Goal: Information Seeking & Learning: Understand process/instructions

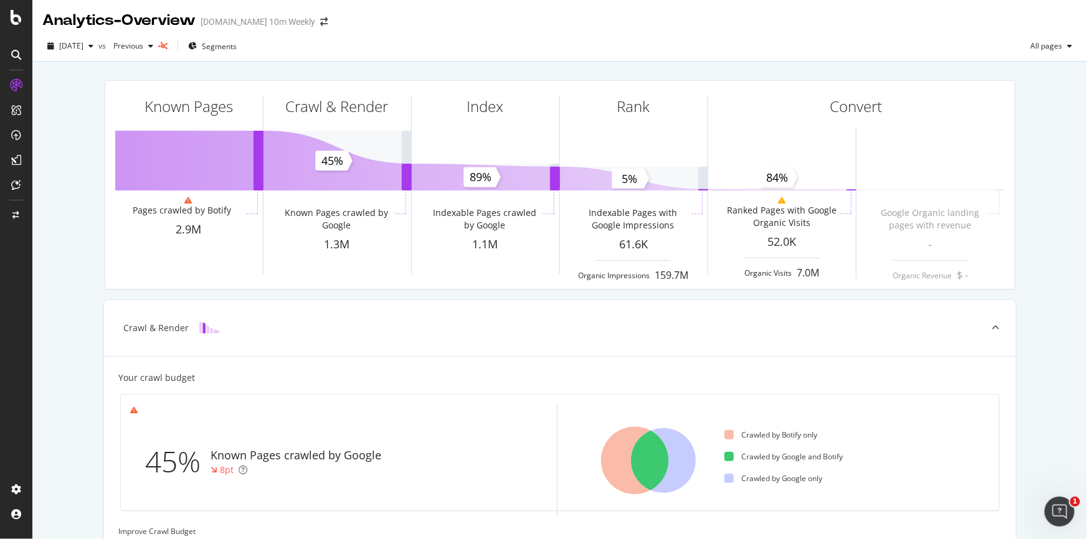
click at [19, 57] on icon at bounding box center [16, 55] width 10 height 10
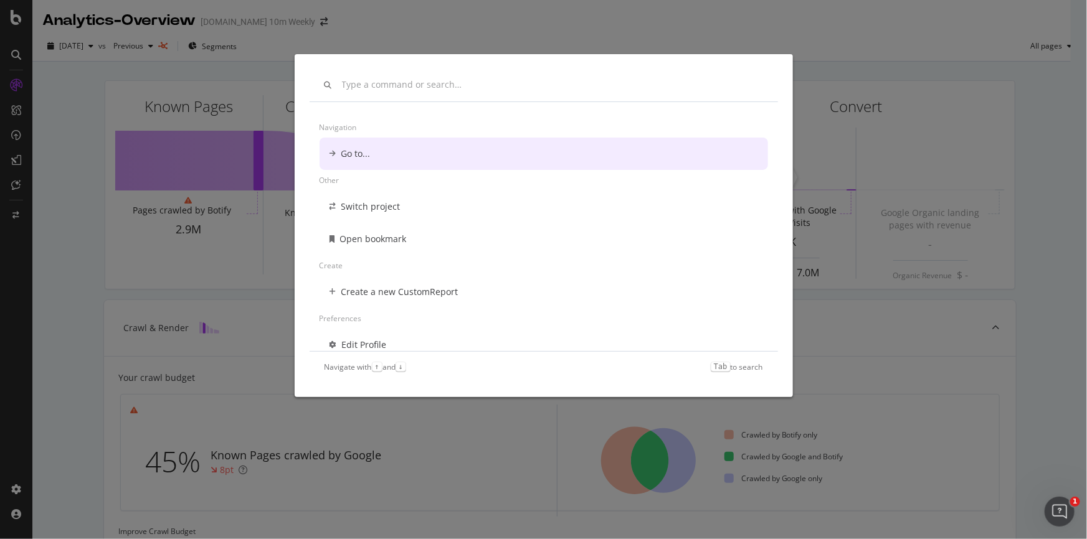
click at [76, 93] on div "Navigation Go to... Other Switch project Open bookmark Create Create a new Cust…" at bounding box center [543, 269] width 1087 height 539
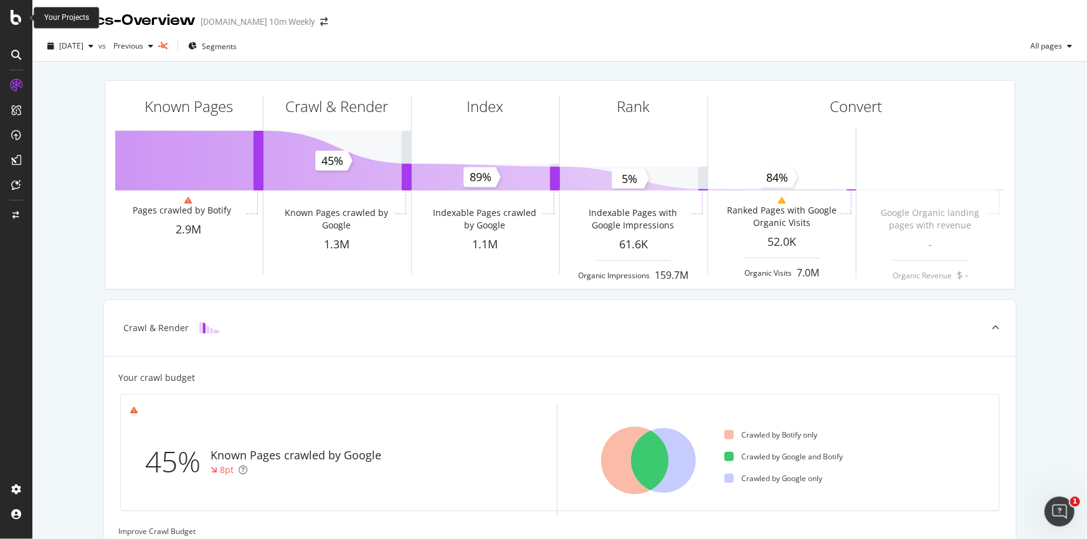
click at [17, 21] on icon at bounding box center [16, 17] width 11 height 15
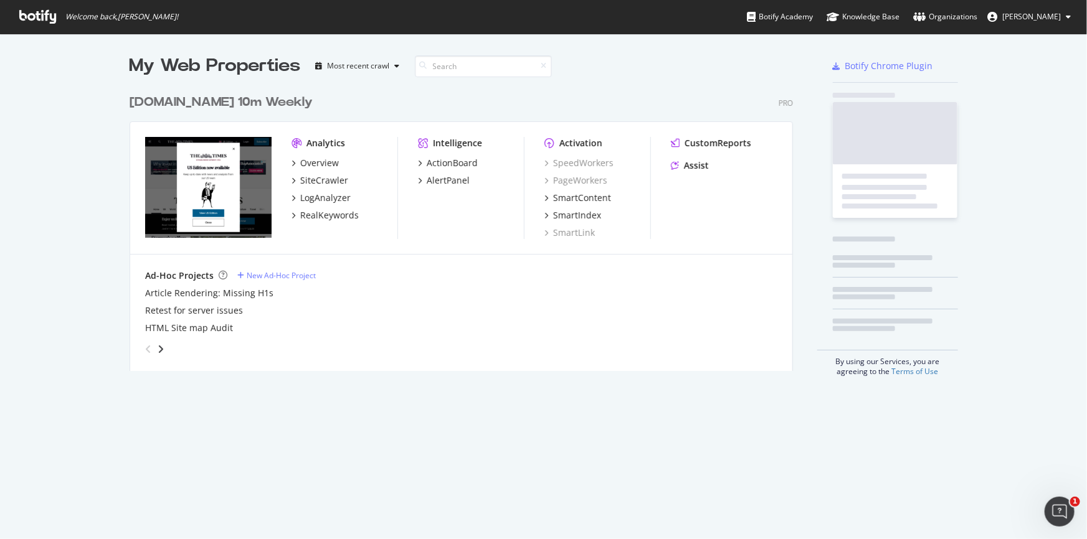
scroll to position [531, 1070]
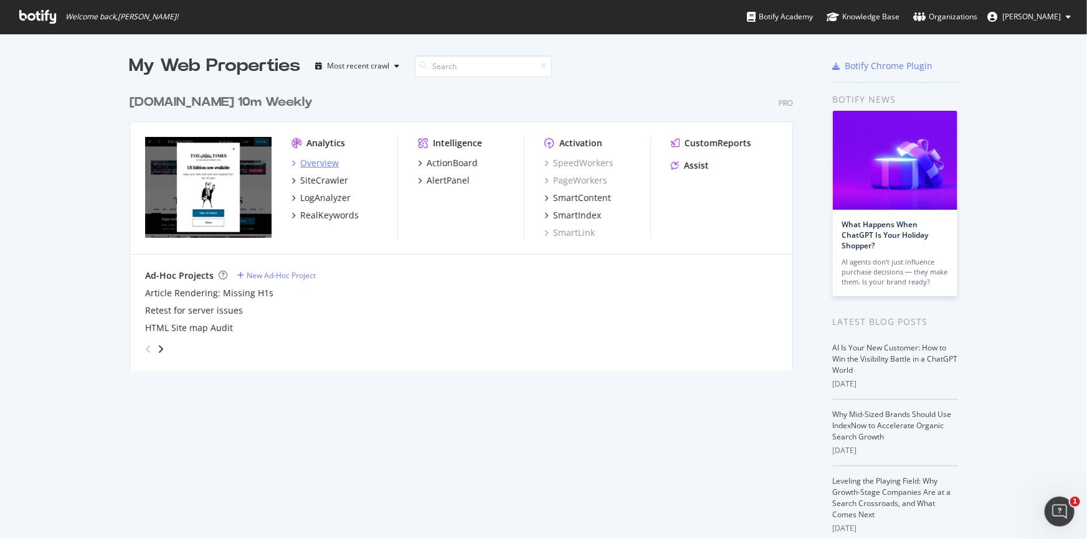
click at [319, 162] on div "Overview" at bounding box center [319, 163] width 39 height 12
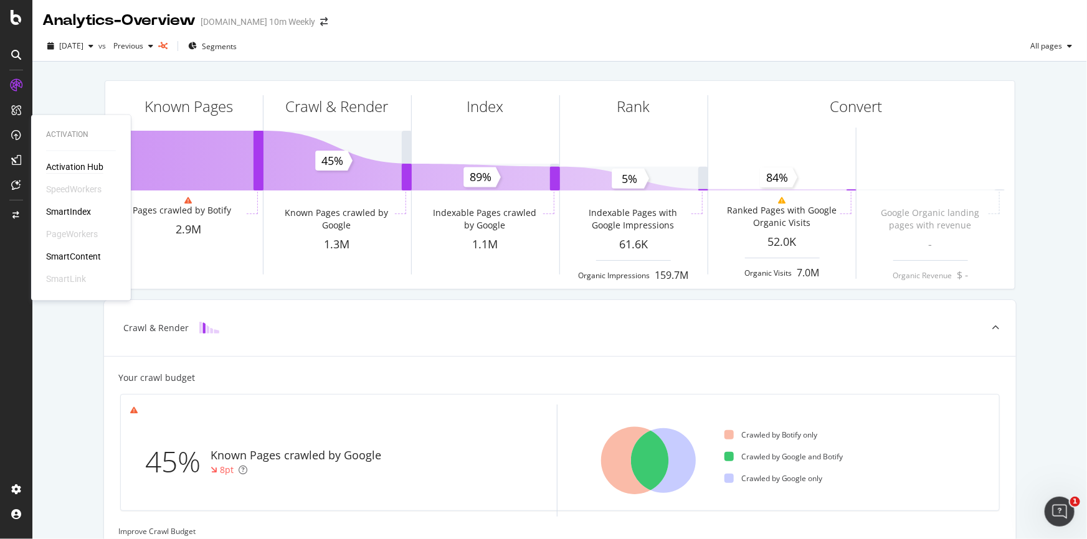
click at [71, 169] on div "Activation Hub" at bounding box center [74, 167] width 57 height 12
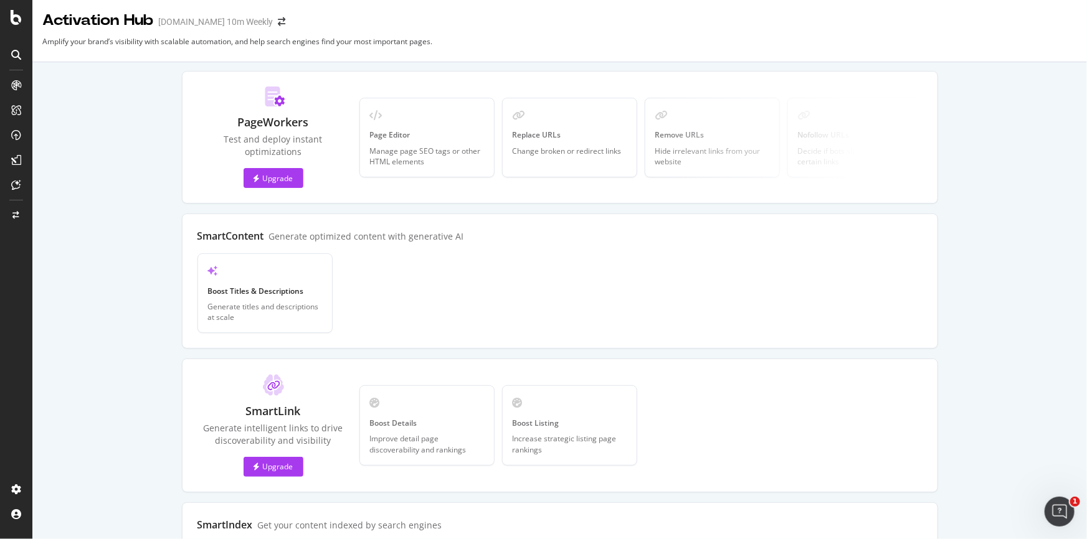
scroll to position [283, 0]
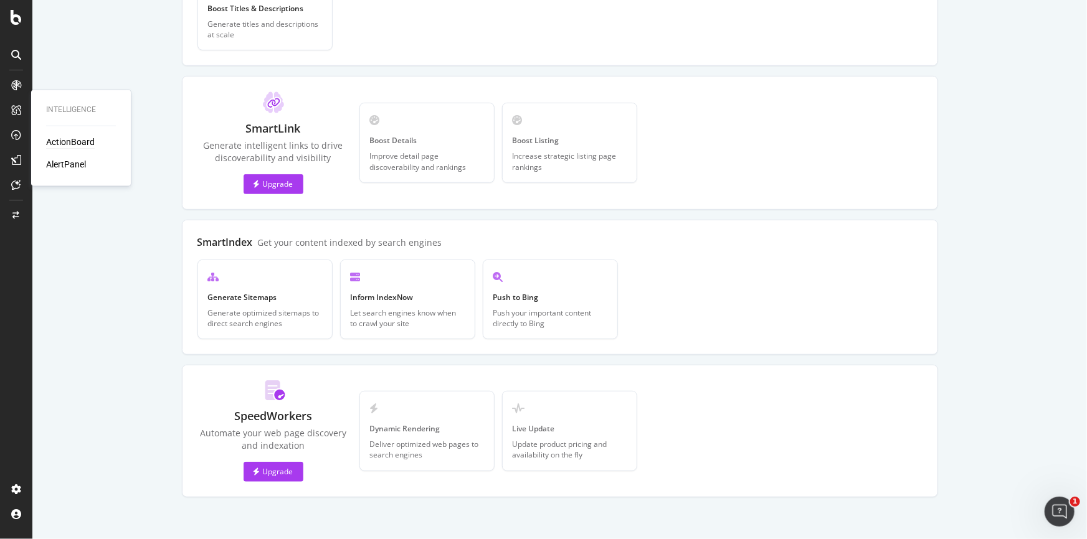
click at [65, 141] on div "ActionBoard" at bounding box center [70, 142] width 49 height 12
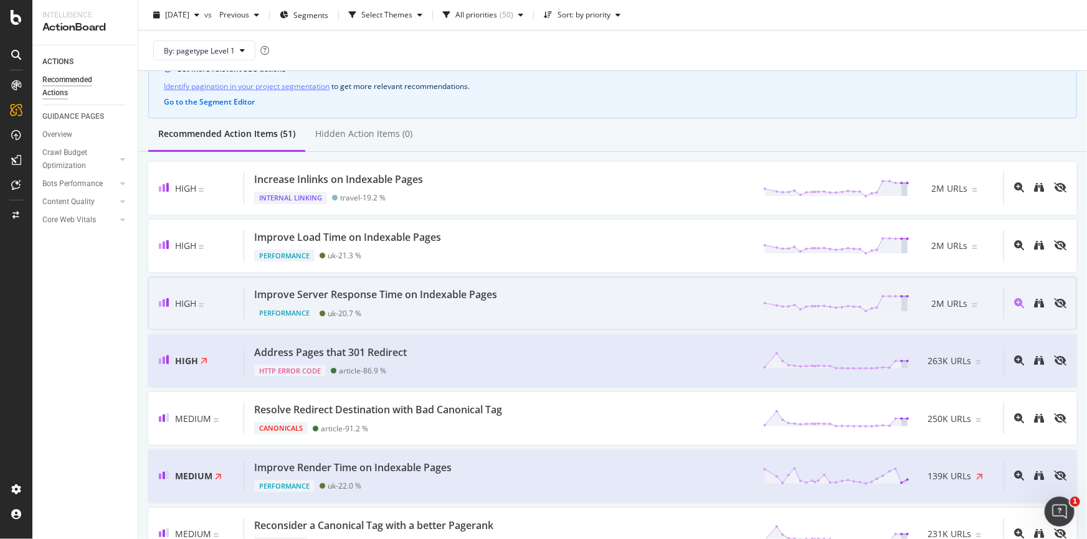
scroll to position [113, 0]
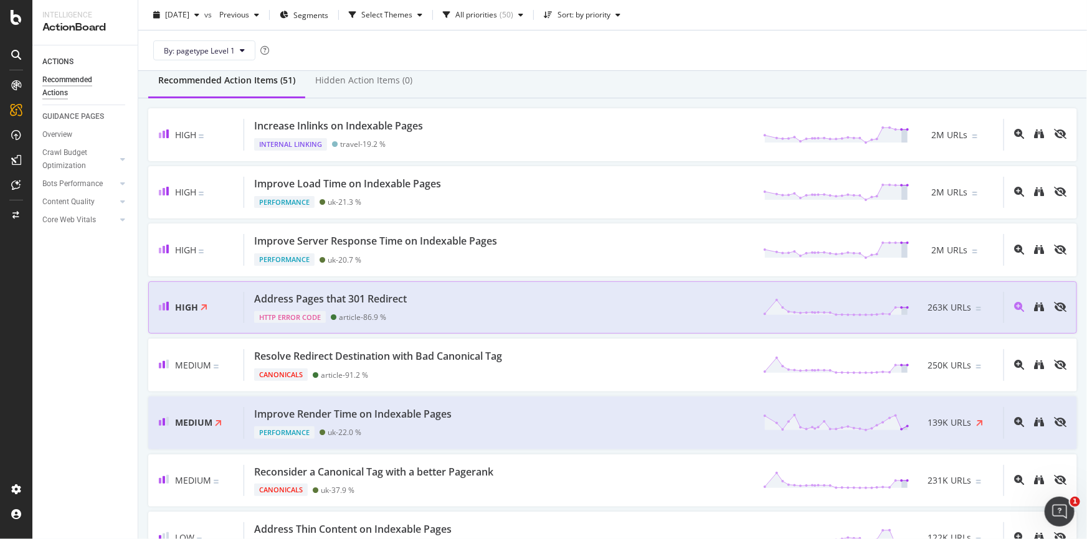
click at [377, 300] on div "Address Pages that 301 Redirect" at bounding box center [330, 299] width 153 height 14
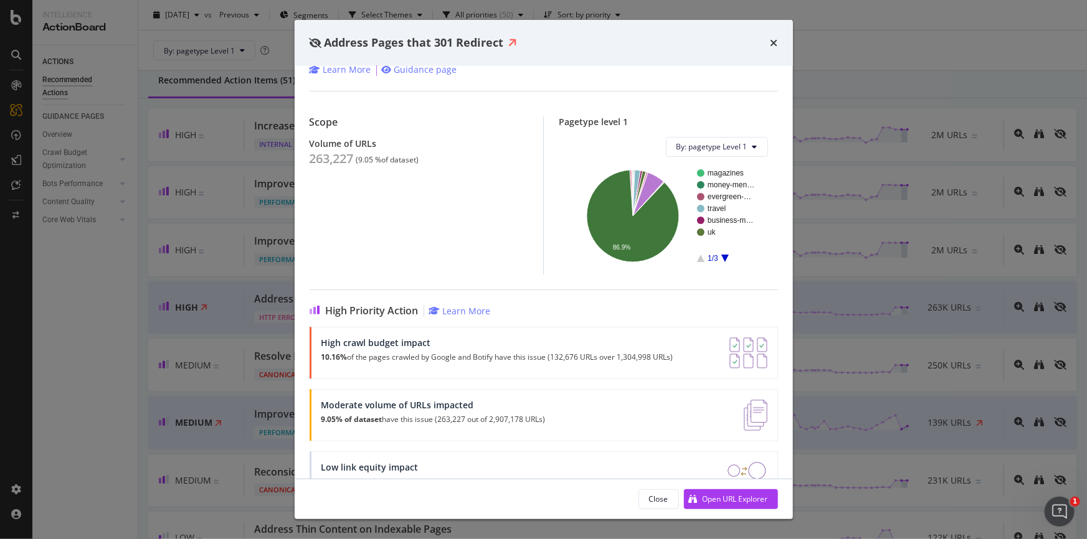
scroll to position [94, 0]
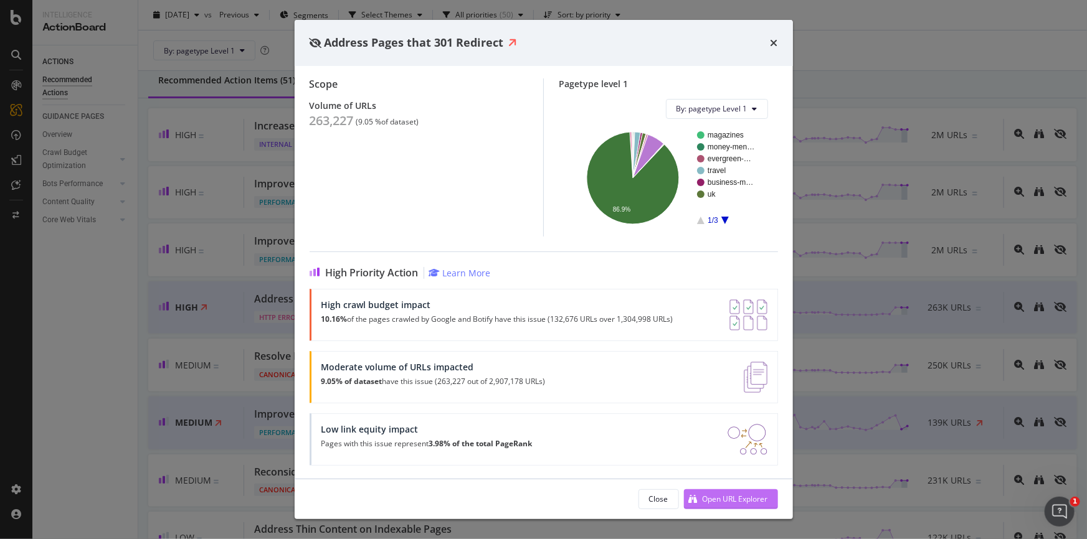
click at [740, 495] on div "Open URL Explorer" at bounding box center [735, 499] width 65 height 11
click at [775, 39] on icon "times" at bounding box center [774, 43] width 7 height 10
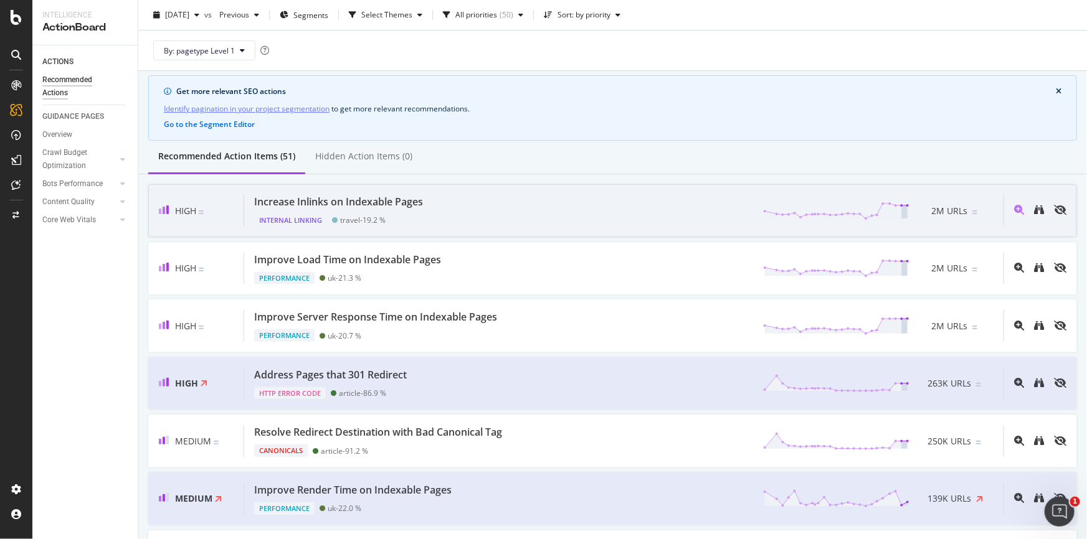
scroll to position [56, 0]
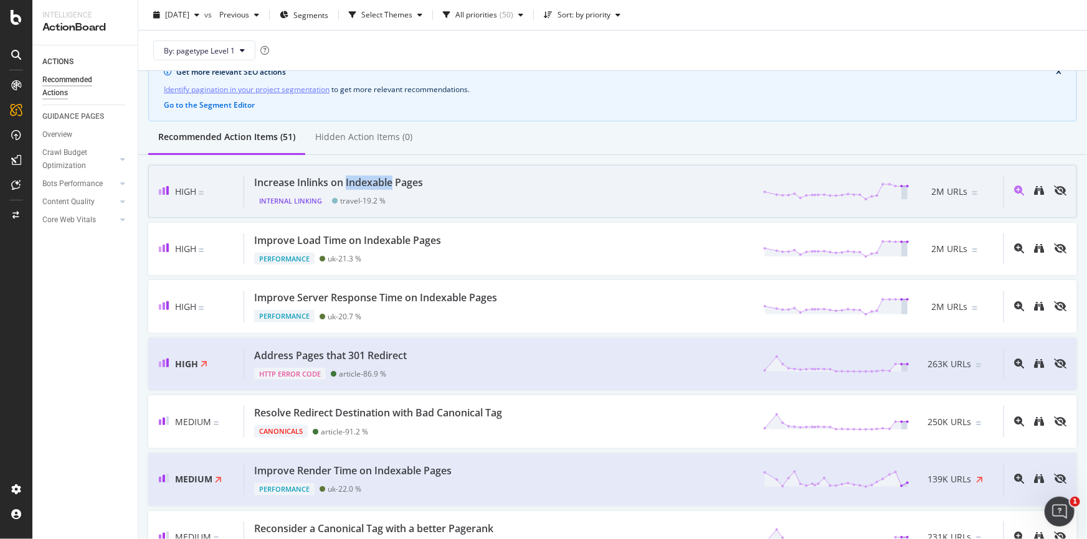
click at [348, 184] on div "Increase Inlinks on Indexable Pages" at bounding box center [338, 183] width 169 height 14
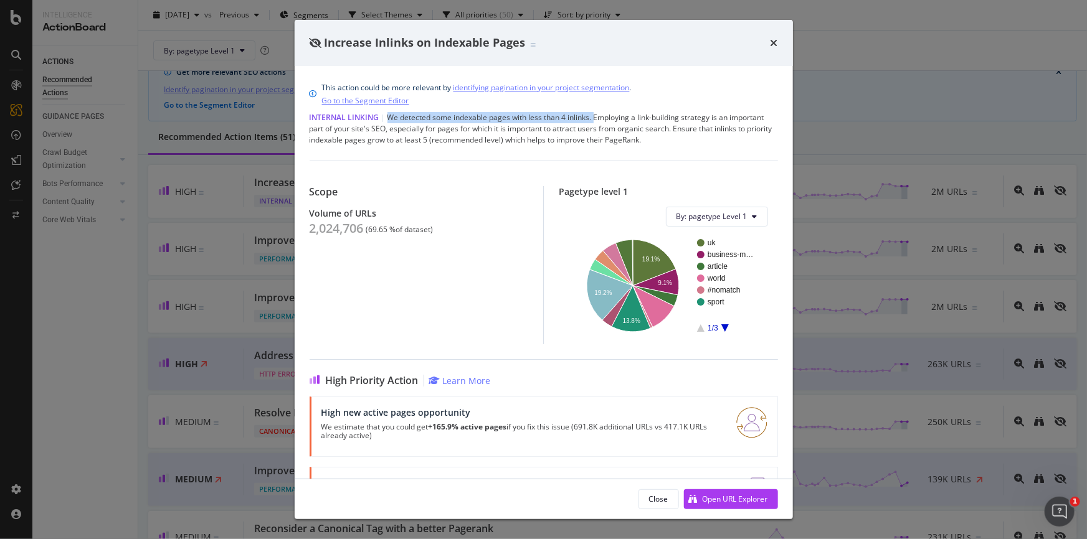
drag, startPoint x: 387, startPoint y: 117, endPoint x: 595, endPoint y: 115, distance: 208.1
click at [595, 115] on div "Internal Linking | We detected some indexable pages with less than 4 inlinks. E…" at bounding box center [544, 129] width 468 height 34
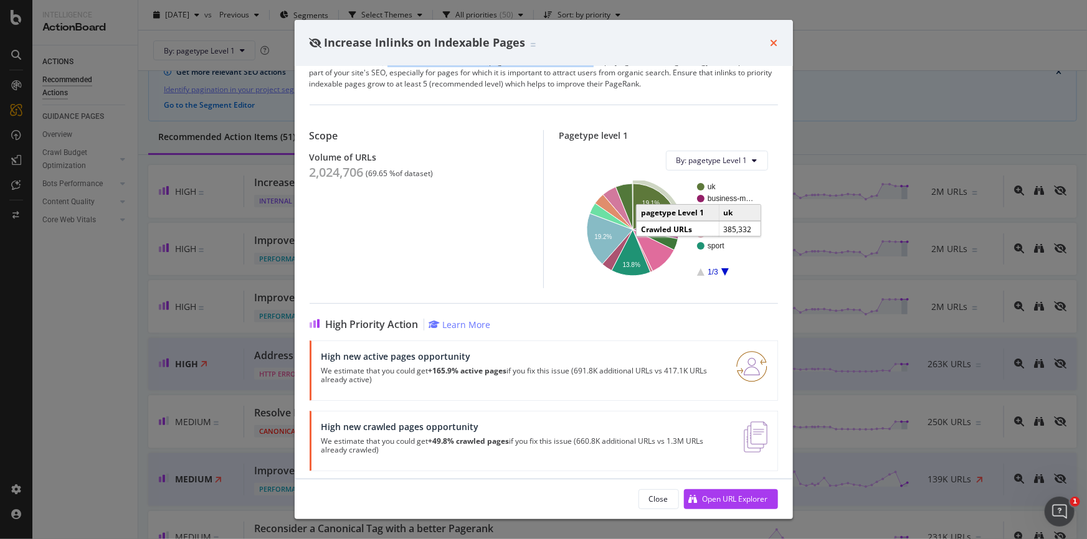
click at [772, 44] on icon "times" at bounding box center [774, 43] width 7 height 10
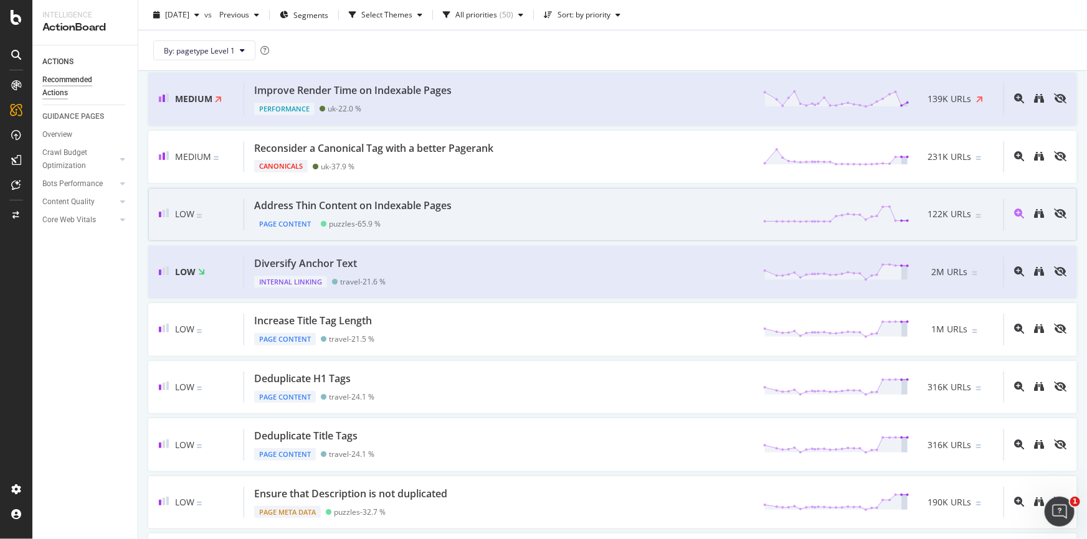
scroll to position [453, 0]
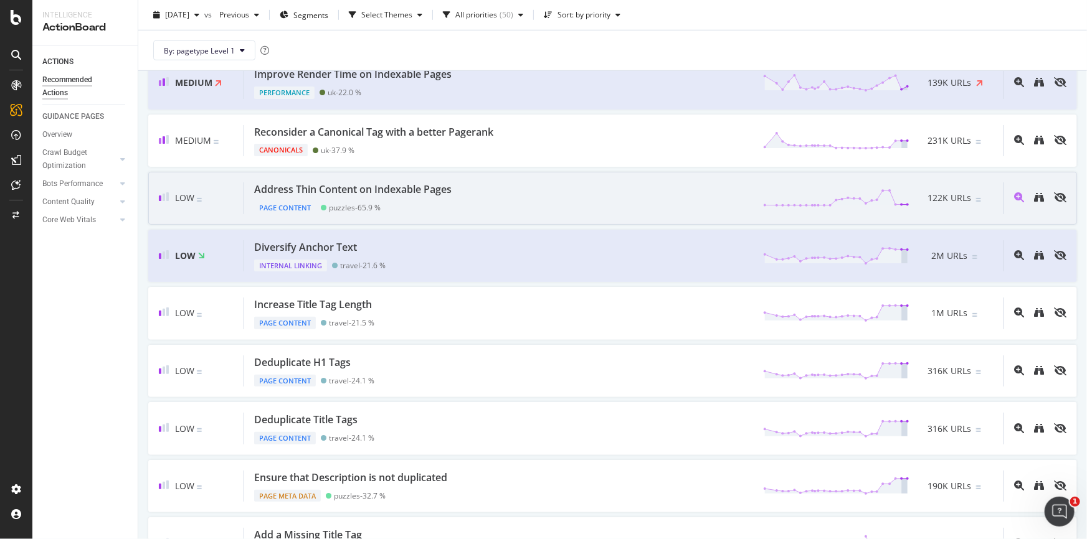
click at [421, 197] on div "Page Content puzzles - 65.9 %" at bounding box center [355, 205] width 202 height 17
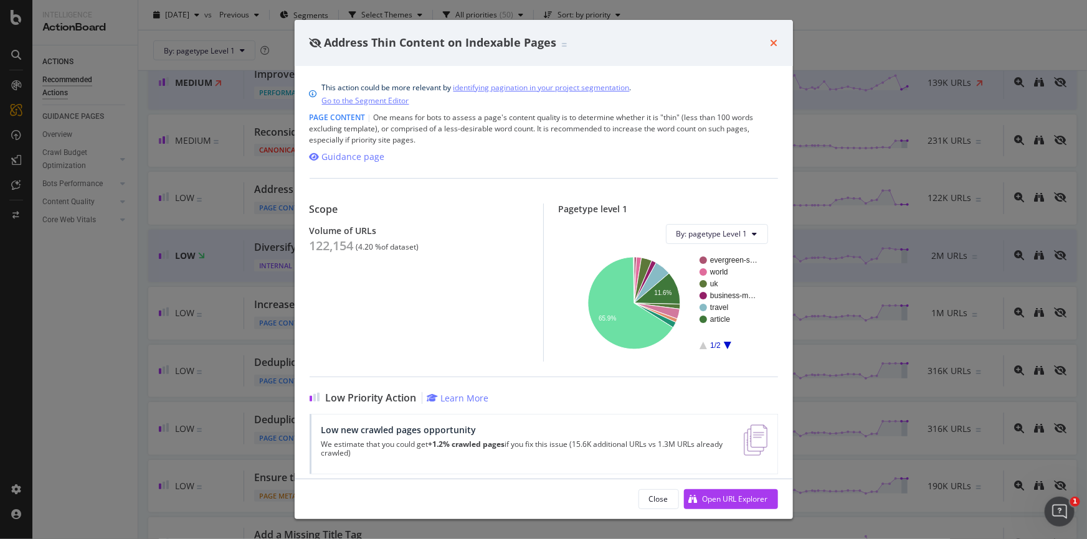
click at [774, 39] on icon "times" at bounding box center [774, 43] width 7 height 10
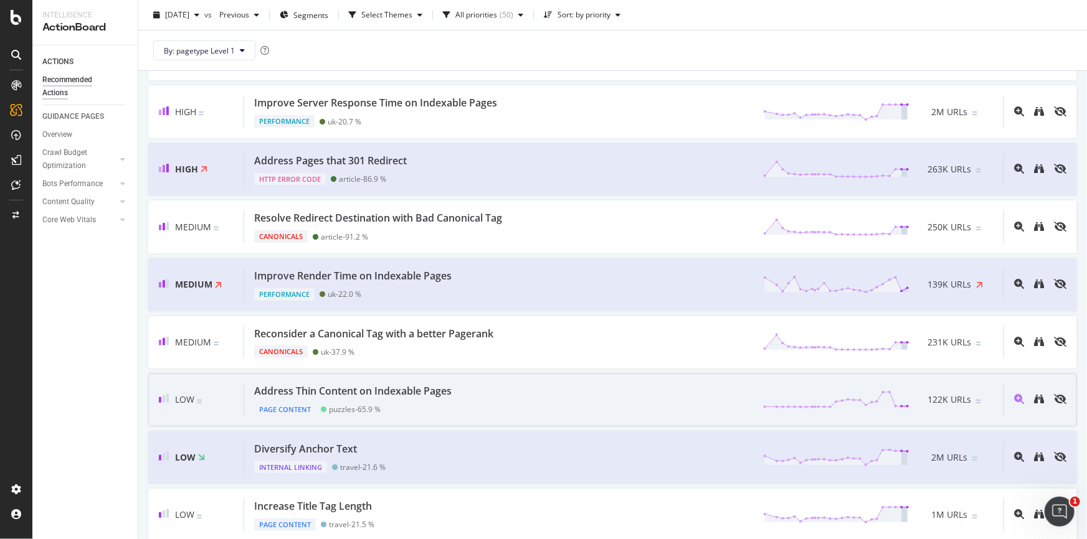
scroll to position [226, 0]
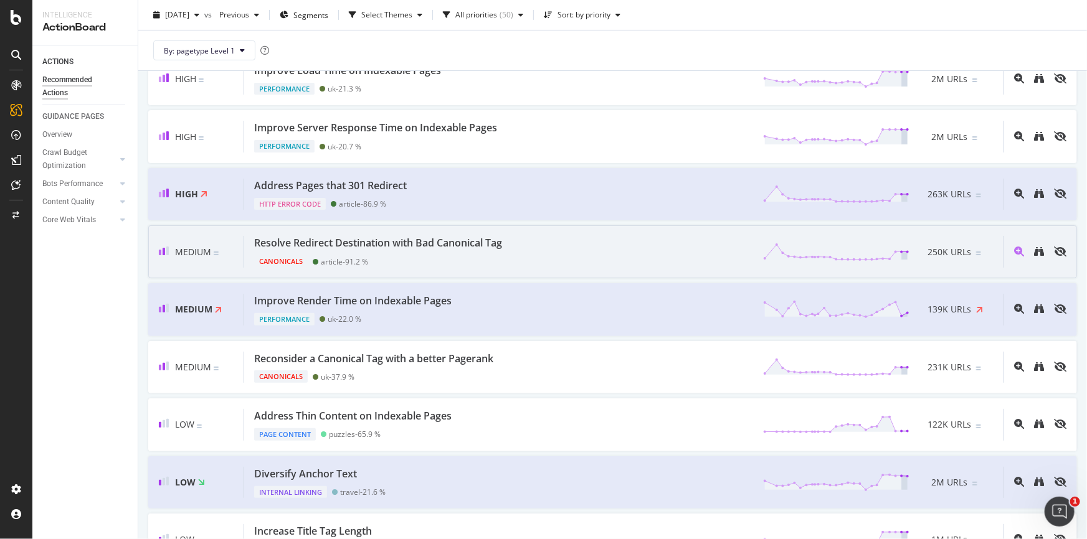
click at [483, 243] on div "Resolve Redirect Destination with Bad Canonical Tag" at bounding box center [378, 243] width 248 height 14
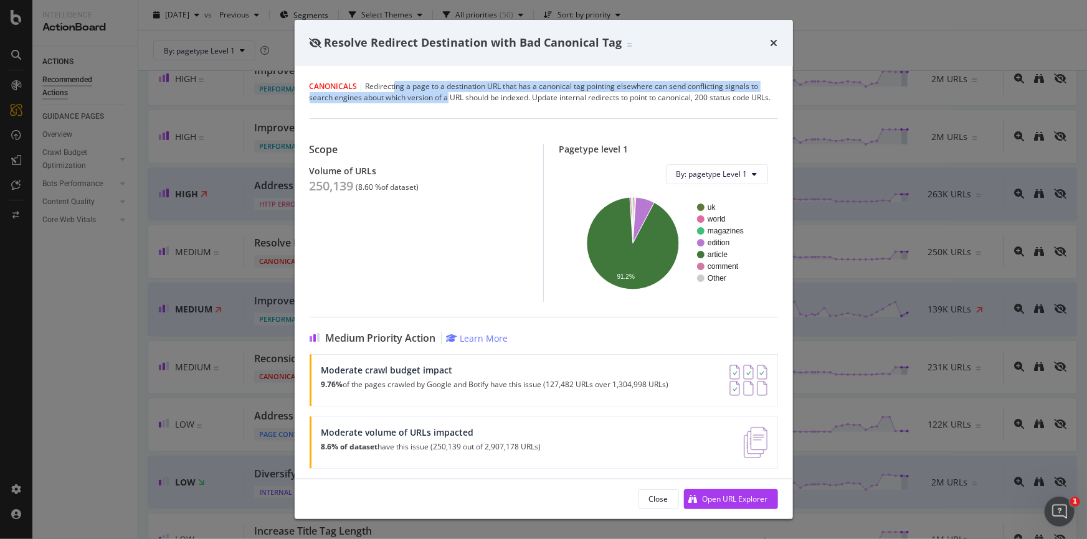
drag, startPoint x: 393, startPoint y: 87, endPoint x: 447, endPoint y: 102, distance: 55.5
click at [447, 102] on div "Canonicals | Redirecting a page to a destination URL that has a canonical tag p…" at bounding box center [544, 92] width 468 height 22
drag, startPoint x: 772, startPoint y: 42, endPoint x: 501, endPoint y: 98, distance: 277.2
click at [772, 42] on icon "times" at bounding box center [774, 43] width 7 height 10
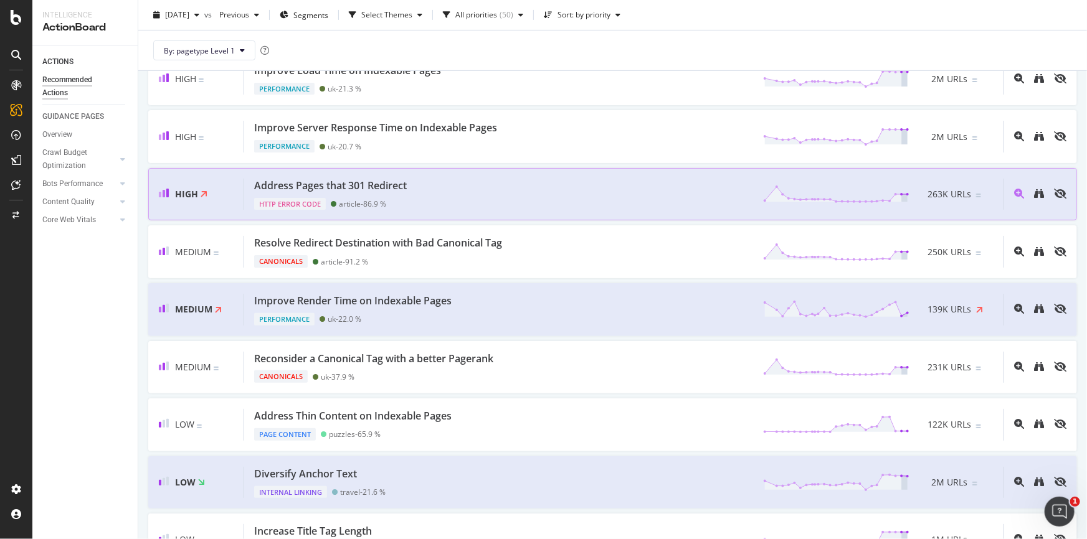
click at [484, 196] on div "Address Pages that 301 Redirect HTTP Error Code article - 86.9 % 263K URLs" at bounding box center [623, 195] width 759 height 32
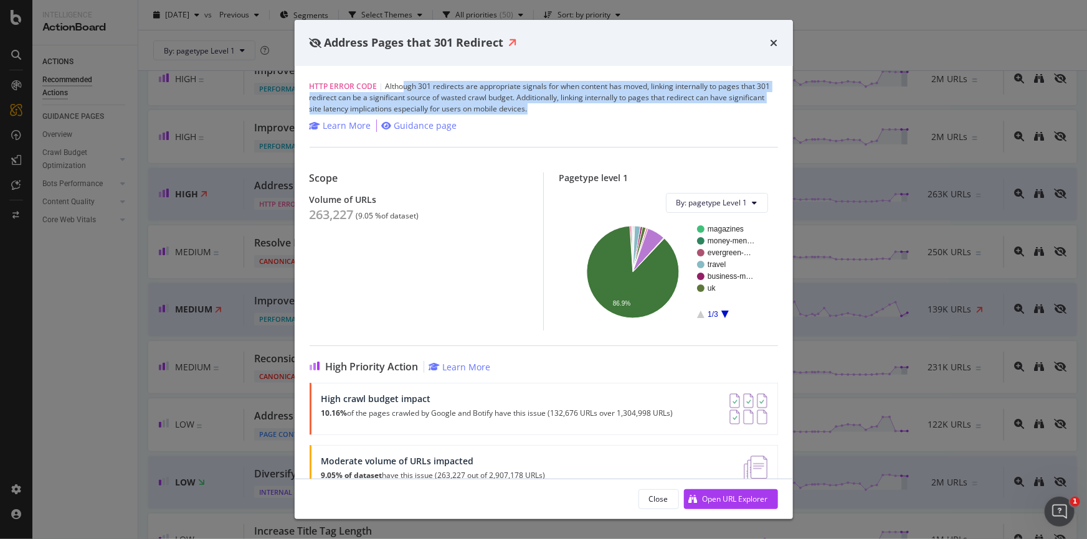
drag, startPoint x: 414, startPoint y: 88, endPoint x: 639, endPoint y: 100, distance: 225.2
click at [596, 110] on div "HTTP Error Code | Although 301 redirects are appropriate signals for when conte…" at bounding box center [544, 98] width 468 height 34
click at [777, 41] on icon "times" at bounding box center [774, 43] width 7 height 10
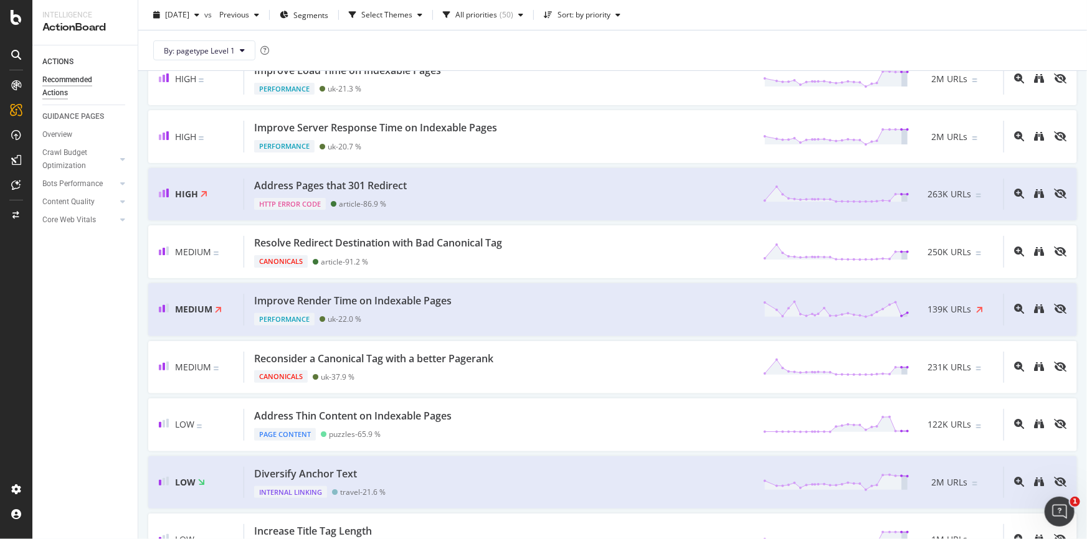
click at [87, 295] on div "ACTIONS Recommended Actions GUIDANCE PAGES Overview Crawl Budget Optimization L…" at bounding box center [84, 292] width 105 height 494
click at [384, 189] on div "Address Pages that 301 Redirect" at bounding box center [330, 186] width 153 height 14
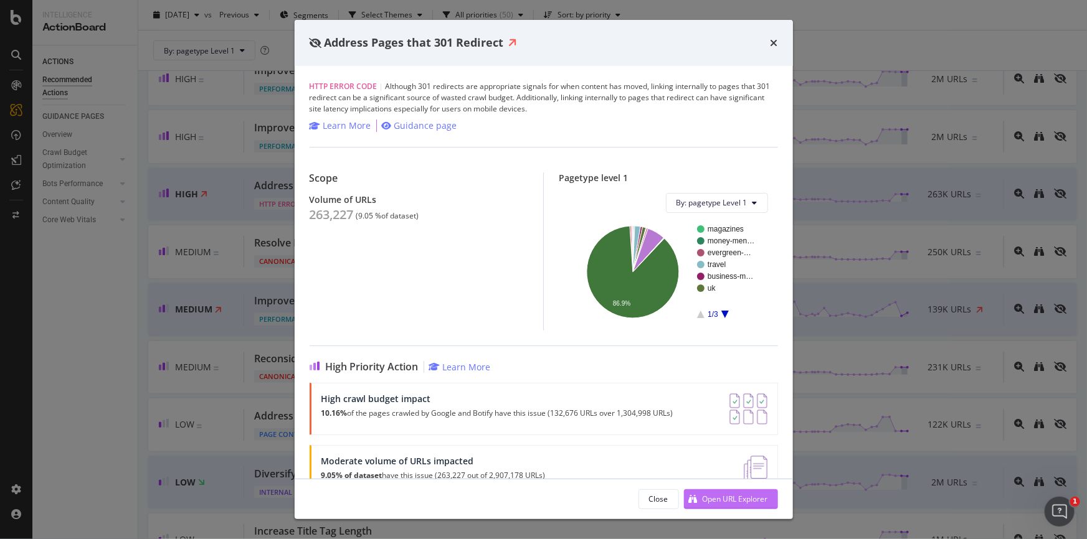
click at [714, 498] on div "Open URL Explorer" at bounding box center [735, 499] width 65 height 11
click at [774, 42] on icon "times" at bounding box center [774, 43] width 7 height 10
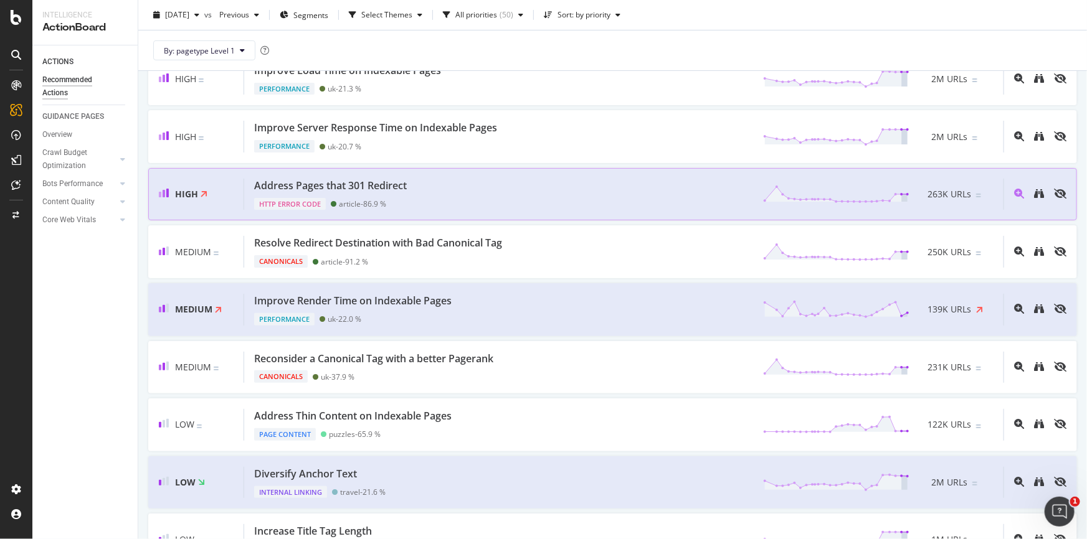
click at [362, 182] on div "Address Pages that 301 Redirect" at bounding box center [330, 186] width 153 height 14
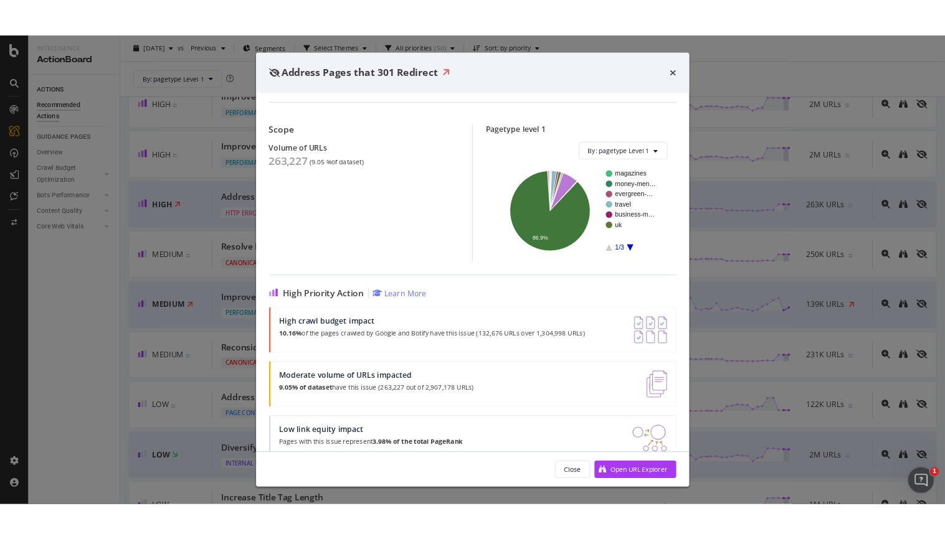
scroll to position [94, 0]
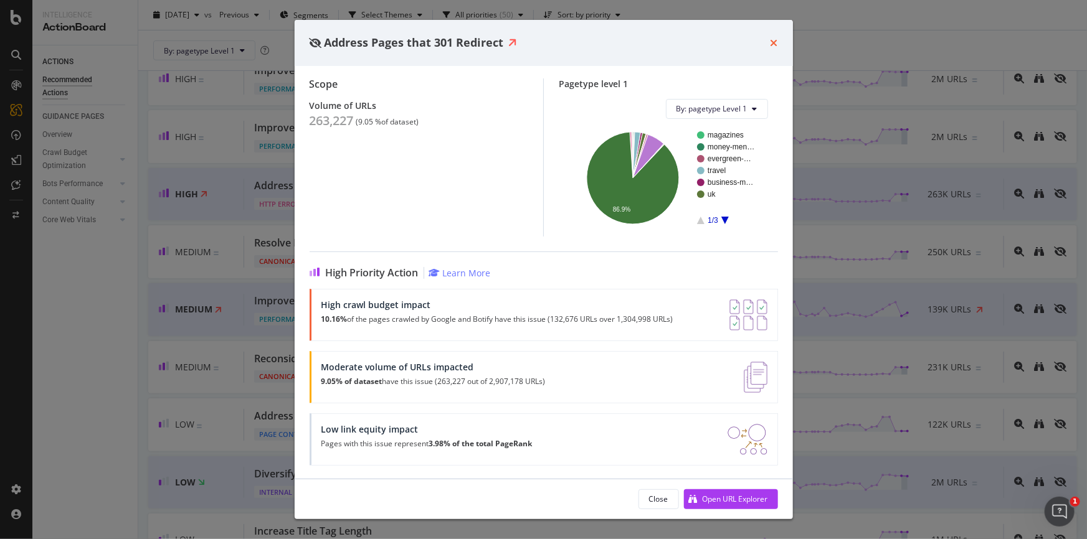
click at [771, 45] on icon "times" at bounding box center [774, 43] width 7 height 10
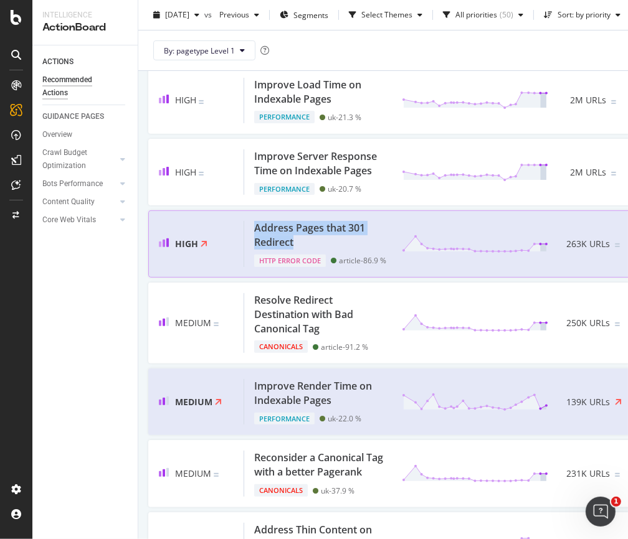
drag, startPoint x: 252, startPoint y: 245, endPoint x: 316, endPoint y: 263, distance: 66.8
click at [316, 263] on div "Address Pages that 301 Redirect HTTP Error Code article - 86.9 % 263K URLs" at bounding box center [443, 243] width 398 height 45
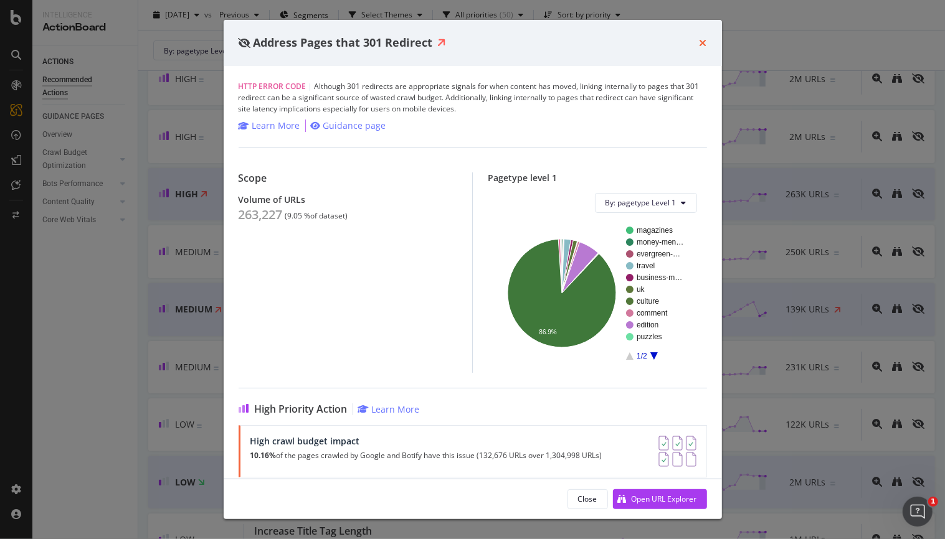
click at [703, 39] on icon "times" at bounding box center [703, 43] width 7 height 10
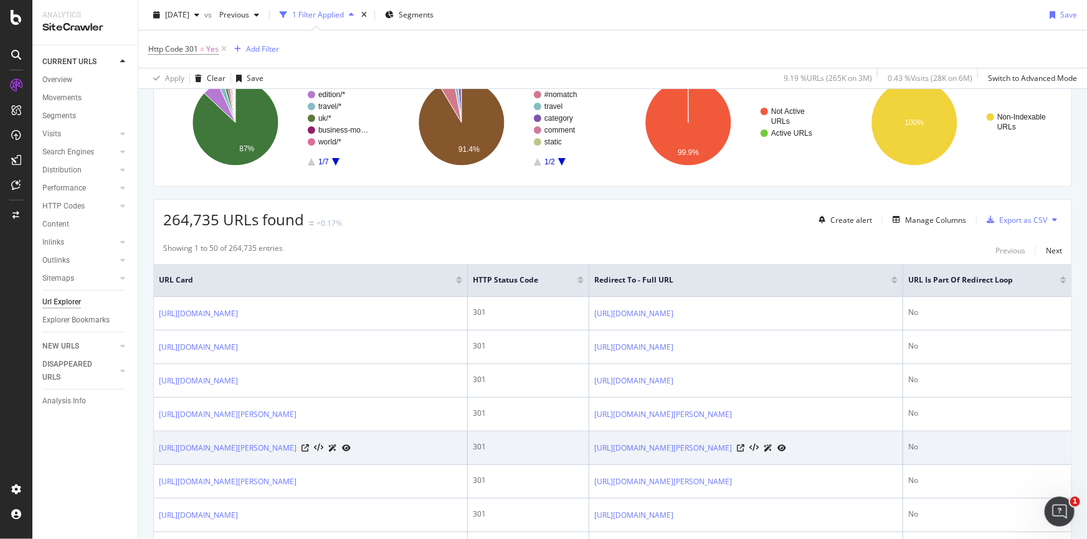
scroll to position [226, 0]
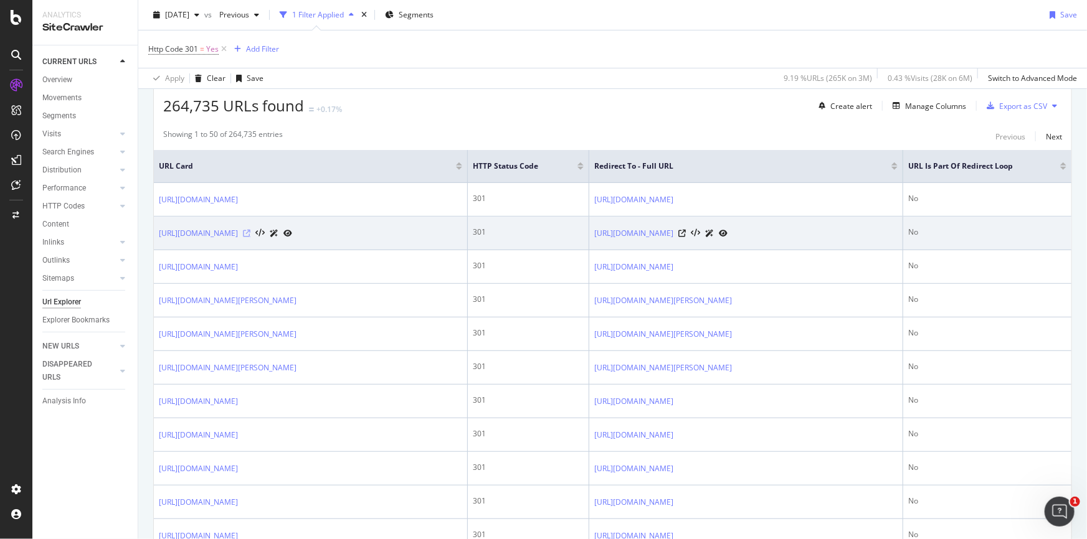
click at [250, 237] on icon at bounding box center [246, 233] width 7 height 7
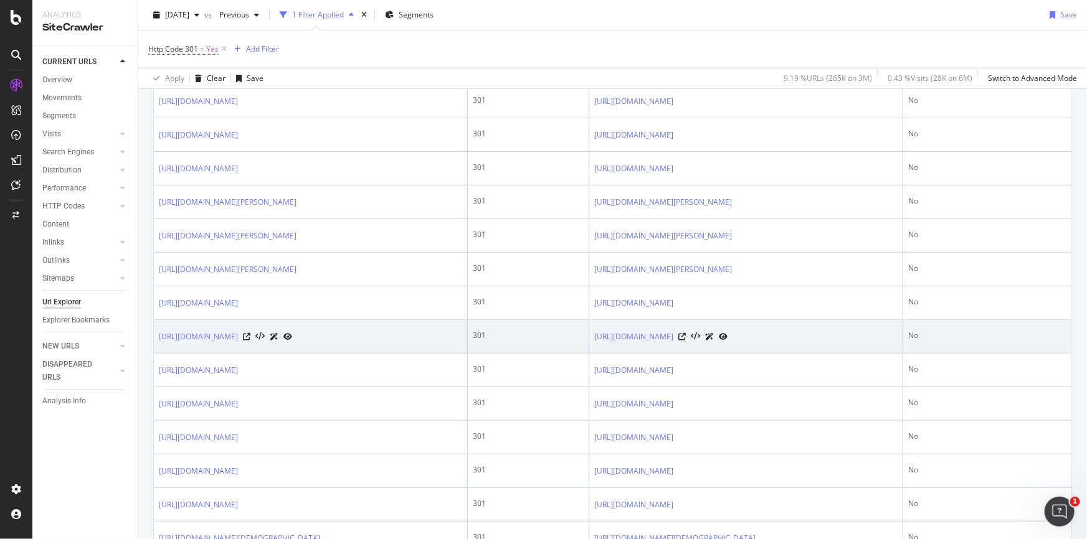
scroll to position [396, 0]
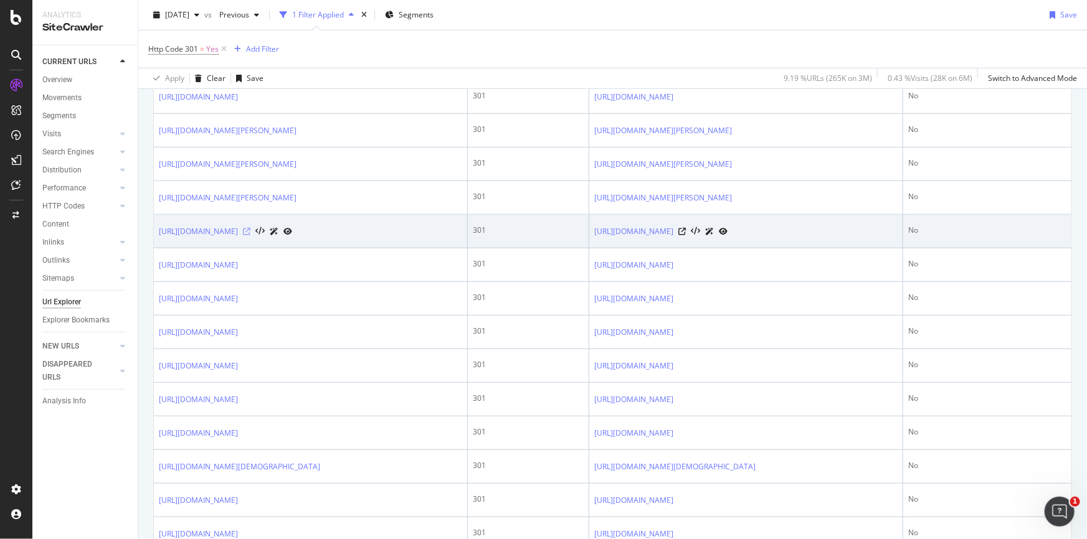
click at [250, 235] on icon at bounding box center [246, 231] width 7 height 7
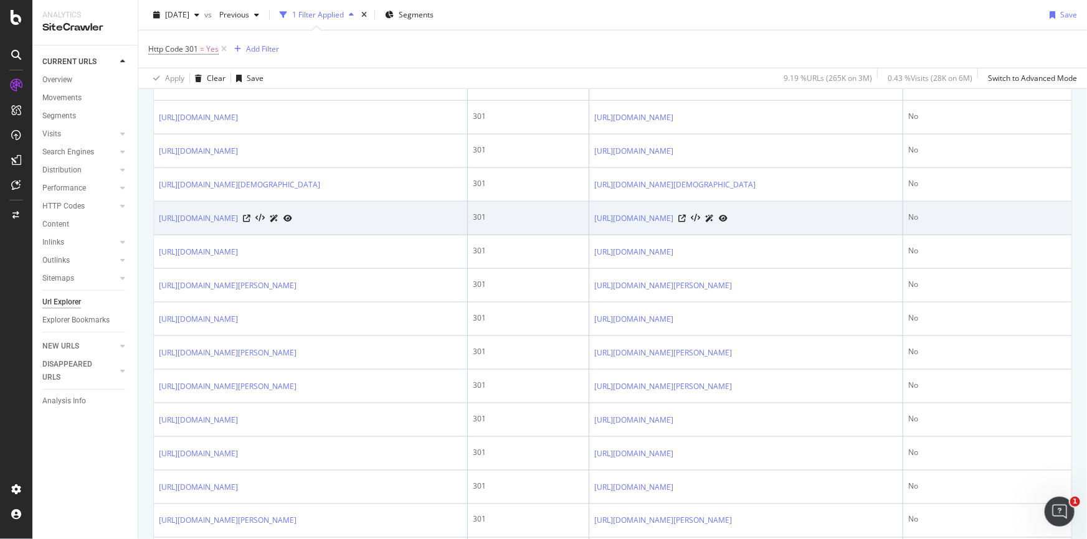
scroll to position [736, 0]
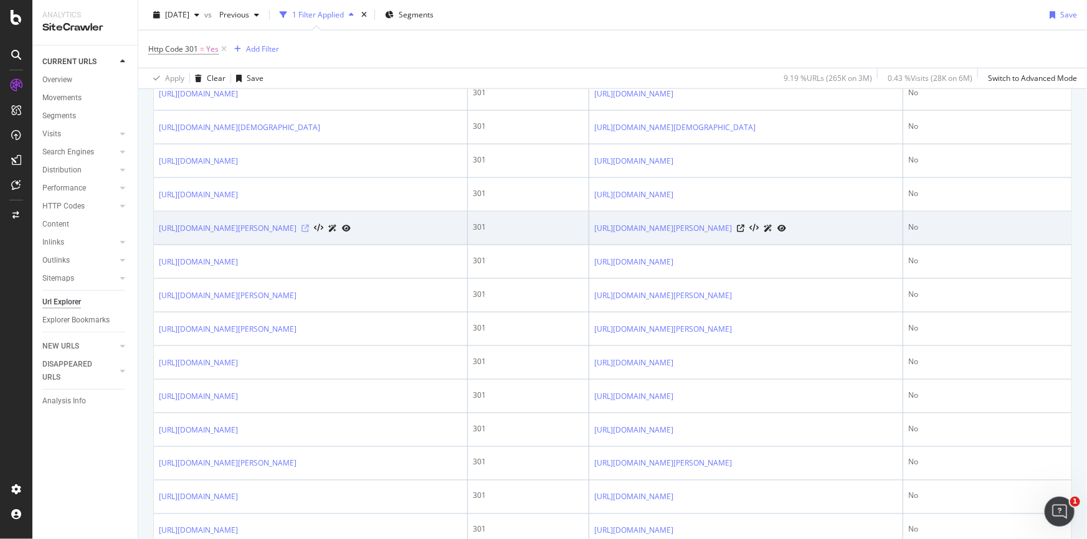
click at [309, 232] on icon at bounding box center [304, 228] width 7 height 7
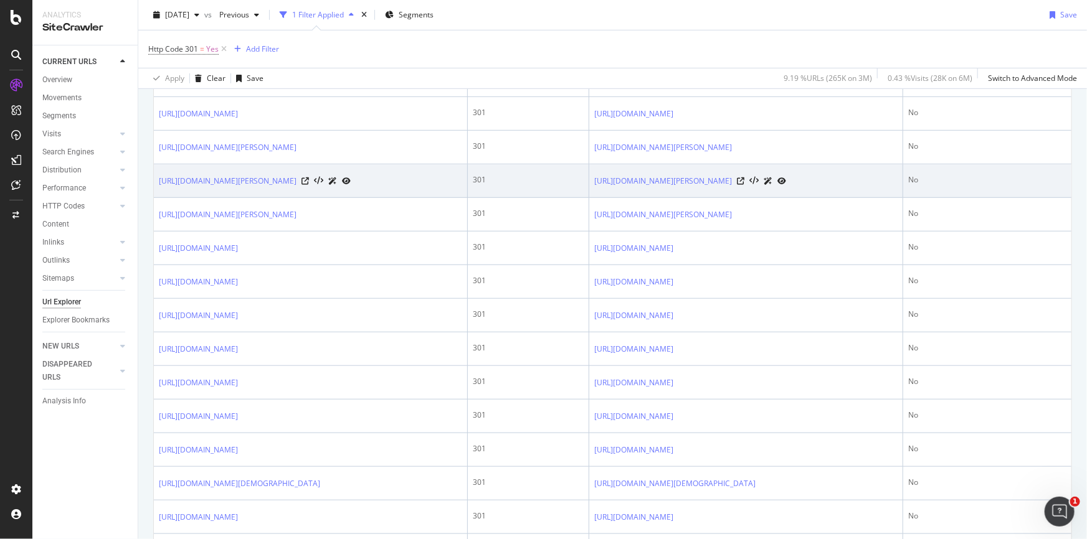
scroll to position [396, 0]
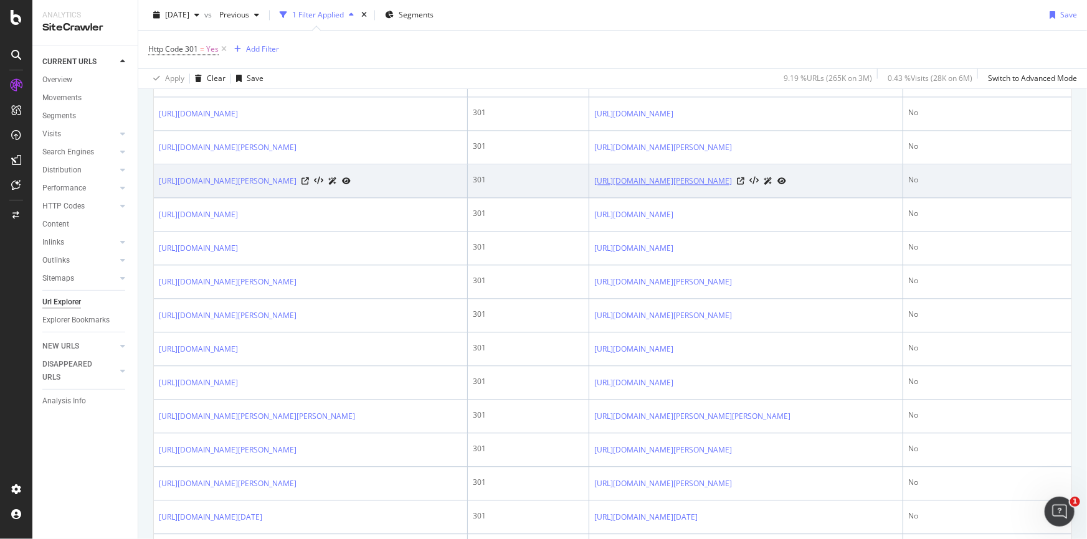
scroll to position [1642, 0]
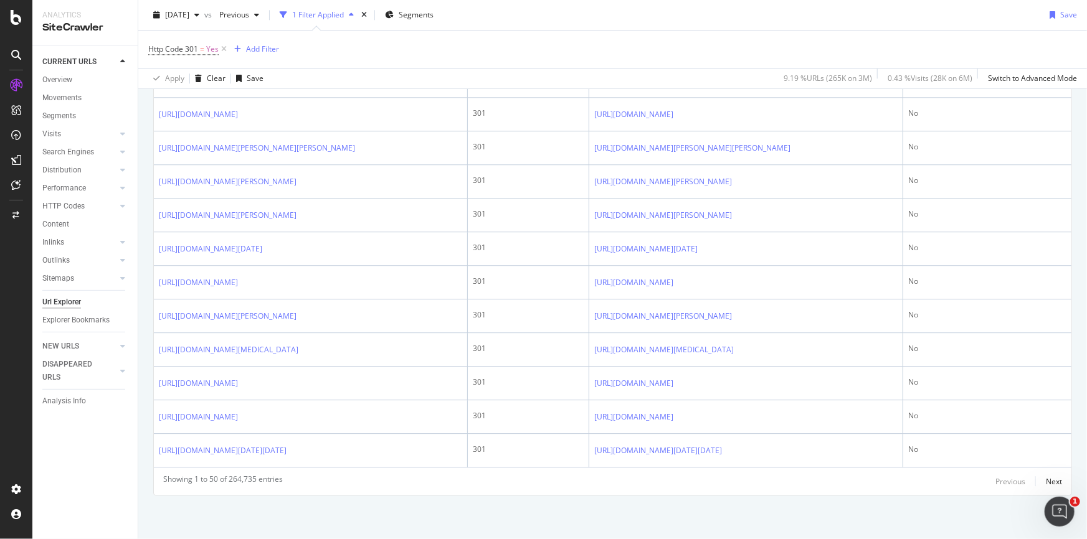
drag, startPoint x: 863, startPoint y: 333, endPoint x: 817, endPoint y: 315, distance: 49.7
